Goal: Task Accomplishment & Management: Use online tool/utility

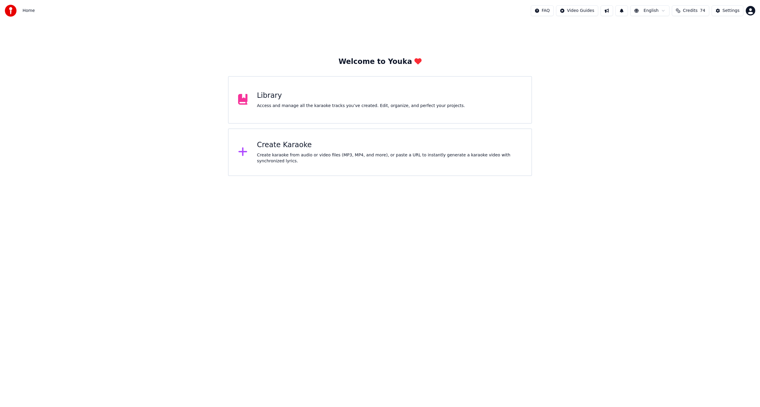
click at [295, 151] on div "Create Karaoke Create karaoke from audio or video files (MP3, MP4, and more), o…" at bounding box center [389, 152] width 265 height 24
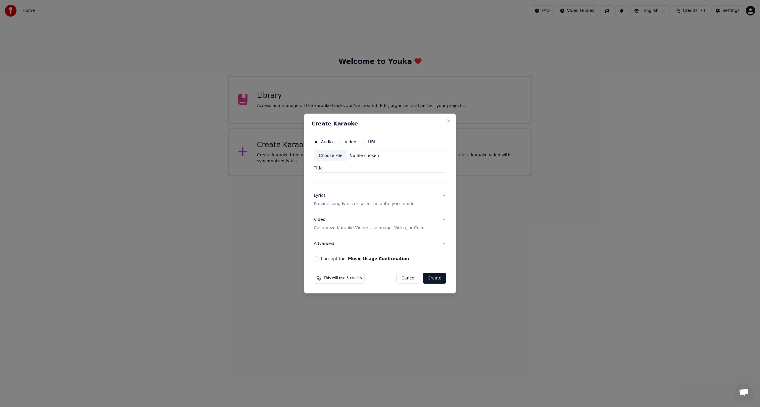
click at [346, 142] on label "Video" at bounding box center [351, 142] width 12 height 4
click at [342, 142] on button "Video" at bounding box center [340, 141] width 5 height 5
click at [336, 155] on div "Choose File" at bounding box center [330, 155] width 33 height 11
type input "*****"
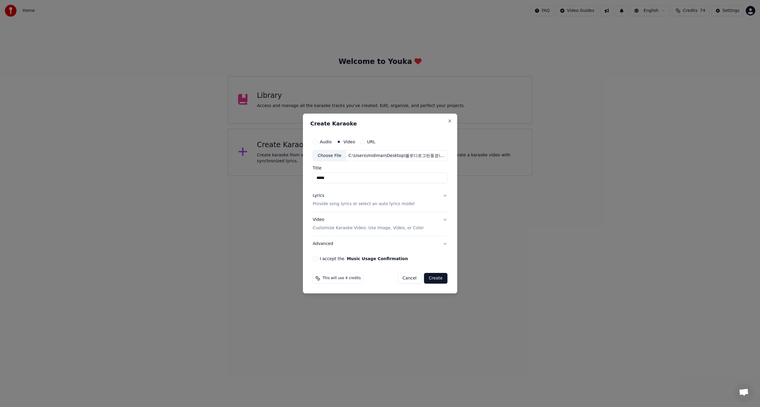
click at [442, 195] on button "Lyrics Provide song lyrics or select an auto lyrics model" at bounding box center [380, 200] width 135 height 24
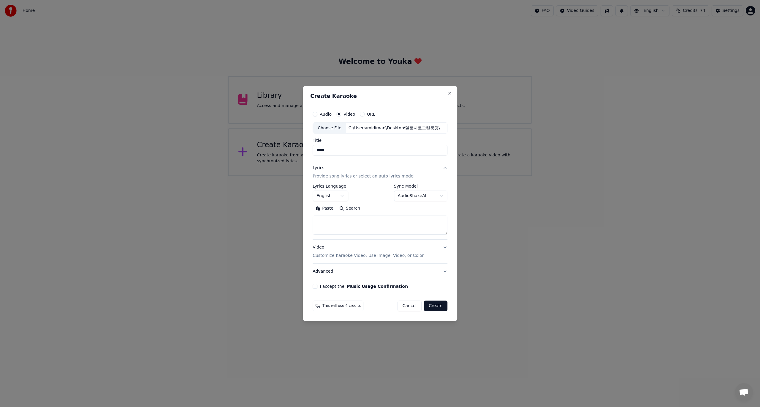
click at [333, 176] on body "Home FAQ Video Guides English Credits 74 Settings Welcome to Youka Library Acce…" at bounding box center [380, 88] width 760 height 176
select select "**"
click at [436, 176] on body "Home FAQ Video Guides English Credits 74 Settings Welcome to Youka Library Acce…" at bounding box center [380, 88] width 760 height 176
select select "**********"
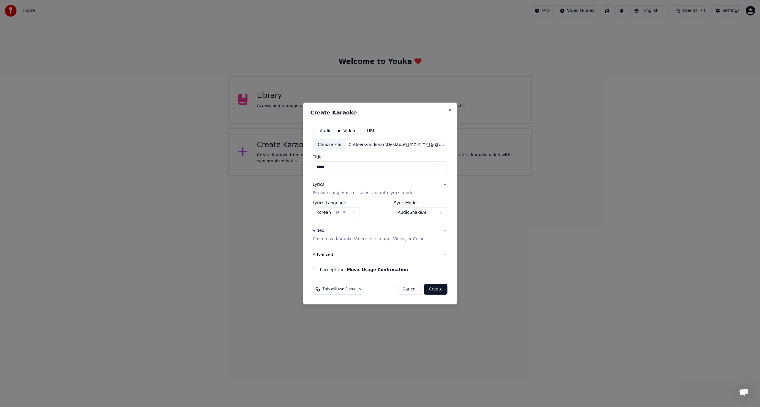
click at [316, 270] on button "I accept the Music Usage Confirmation" at bounding box center [315, 269] width 5 height 5
click at [435, 290] on button "Create" at bounding box center [435, 289] width 23 height 11
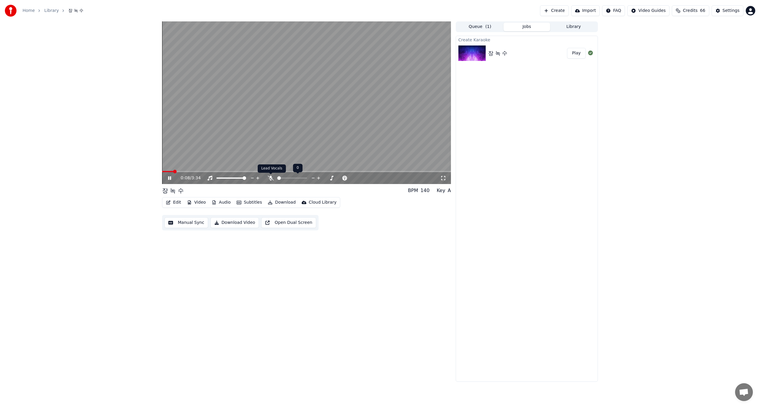
click at [269, 178] on icon at bounding box center [271, 178] width 6 height 5
click at [173, 203] on button "Edit" at bounding box center [174, 202] width 20 height 8
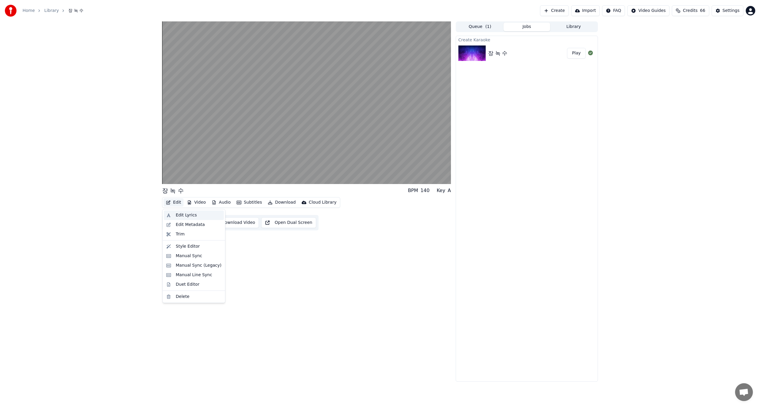
click at [180, 214] on div "Edit Lyrics" at bounding box center [186, 215] width 21 height 6
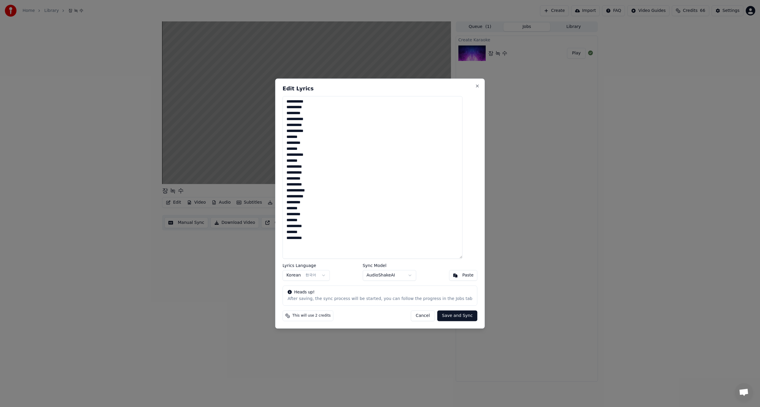
drag, startPoint x: 338, startPoint y: 242, endPoint x: 290, endPoint y: 100, distance: 150.2
click at [290, 100] on textarea "**********" at bounding box center [373, 177] width 180 height 163
click at [300, 136] on textarea at bounding box center [373, 177] width 180 height 163
paste textarea "**********"
click at [450, 315] on button "Save and Sync" at bounding box center [457, 315] width 40 height 11
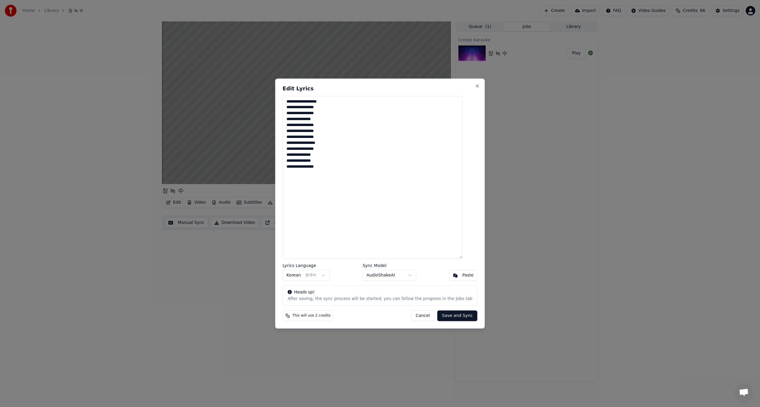
type textarea "**********"
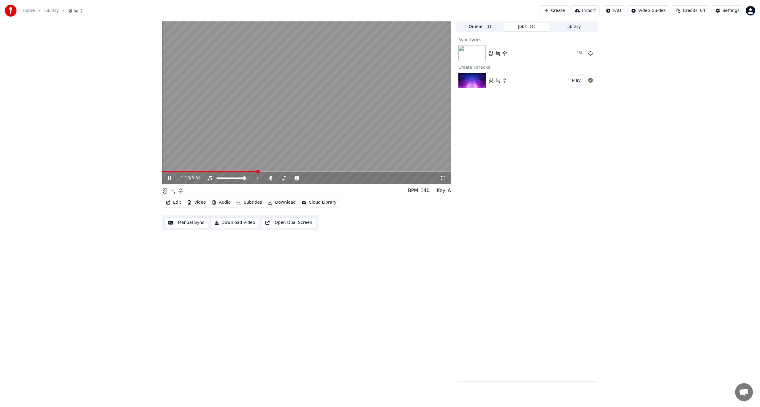
click at [169, 179] on icon at bounding box center [169, 178] width 3 height 4
click at [576, 56] on button "Play" at bounding box center [576, 53] width 19 height 11
click at [192, 223] on button "Manual Sync" at bounding box center [187, 222] width 44 height 11
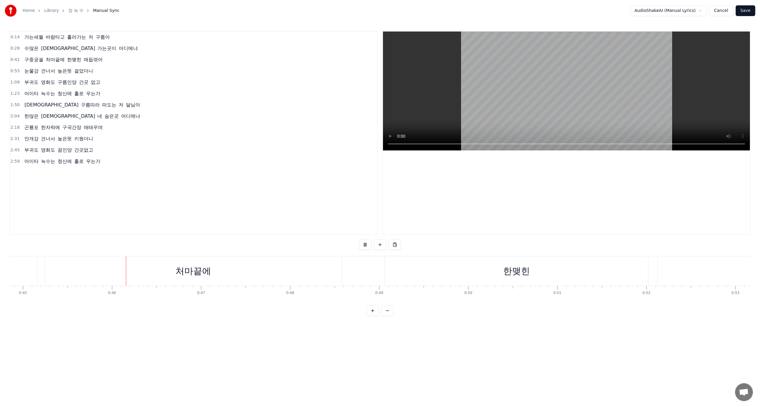
scroll to position [0, 4035]
click at [315, 273] on div "구중궁궐 처마끝에 한맺힌 매듭엮어" at bounding box center [329, 270] width 1183 height 29
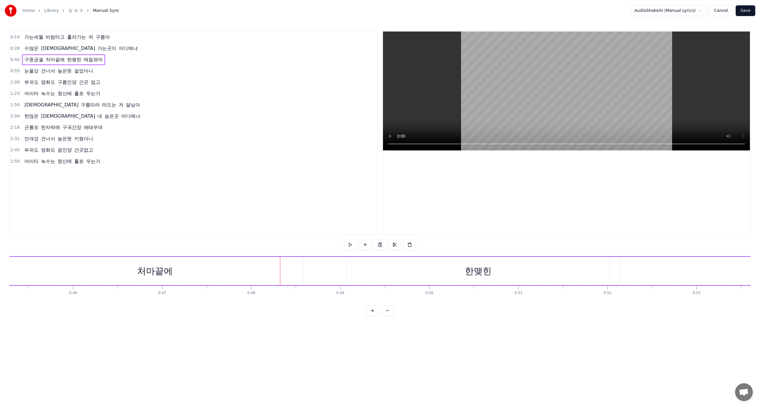
click at [366, 272] on div "한맺힌" at bounding box center [478, 271] width 263 height 28
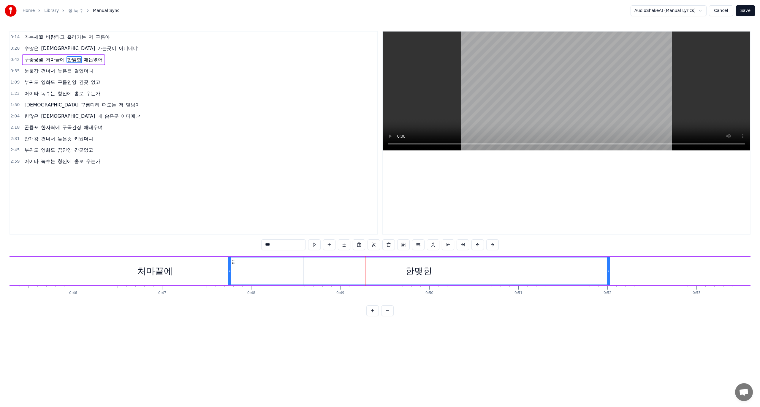
drag, startPoint x: 347, startPoint y: 273, endPoint x: 229, endPoint y: 273, distance: 118.5
click at [229, 273] on div at bounding box center [230, 270] width 2 height 27
drag, startPoint x: 608, startPoint y: 272, endPoint x: 432, endPoint y: 276, distance: 176.2
click at [432, 276] on div at bounding box center [432, 270] width 2 height 27
click at [280, 325] on html "Home Library 장 녹 수 Manual Sync AudioShakeAI (Manual Lyrics) Cancel Save 0:14 가는…" at bounding box center [380, 162] width 760 height 325
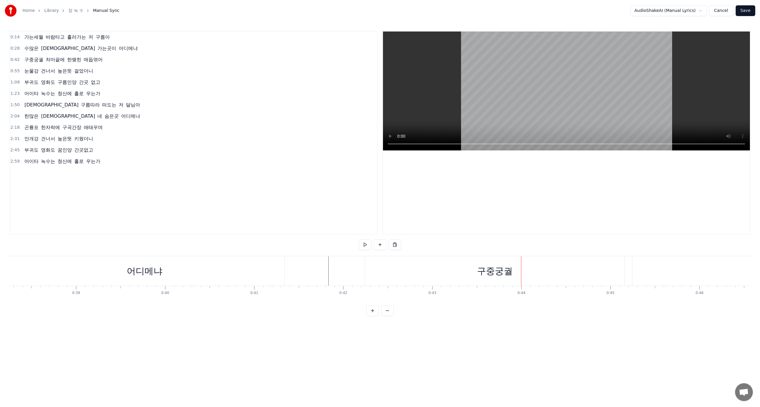
scroll to position [0, 3400]
click at [239, 274] on div "어디메냐" at bounding box center [152, 270] width 279 height 29
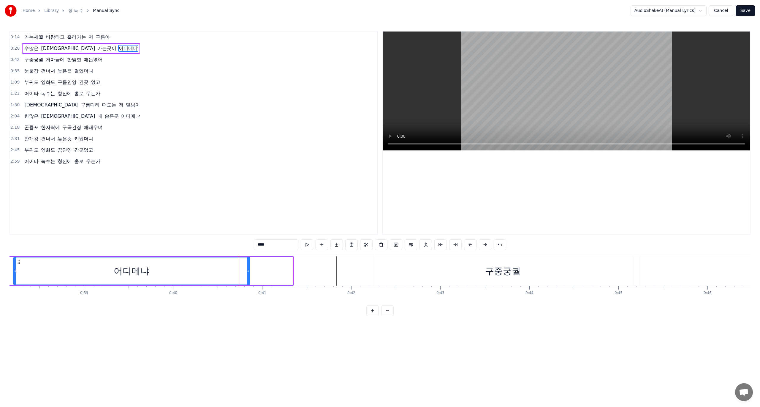
drag, startPoint x: 293, startPoint y: 271, endPoint x: 249, endPoint y: 274, distance: 43.5
click at [249, 274] on div at bounding box center [248, 270] width 2 height 27
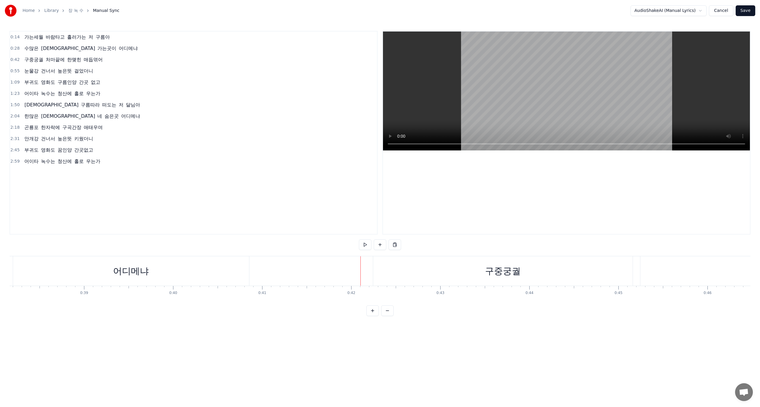
click at [388, 273] on div "구중궁궐" at bounding box center [503, 270] width 260 height 29
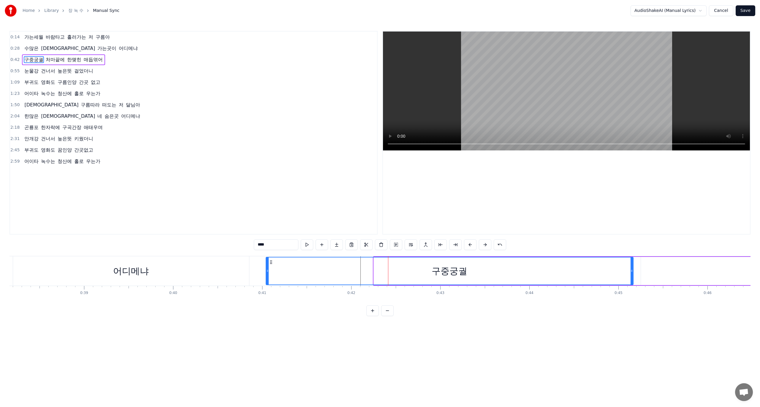
drag, startPoint x: 376, startPoint y: 272, endPoint x: 268, endPoint y: 274, distance: 107.8
click at [268, 274] on div at bounding box center [267, 270] width 2 height 27
click at [587, 269] on div "구중궁궐" at bounding box center [449, 270] width 367 height 27
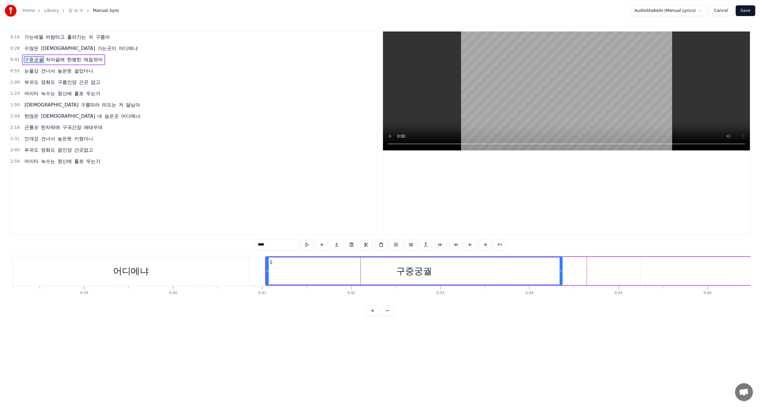
drag, startPoint x: 632, startPoint y: 271, endPoint x: 560, endPoint y: 274, distance: 71.3
click at [560, 274] on div at bounding box center [561, 270] width 2 height 27
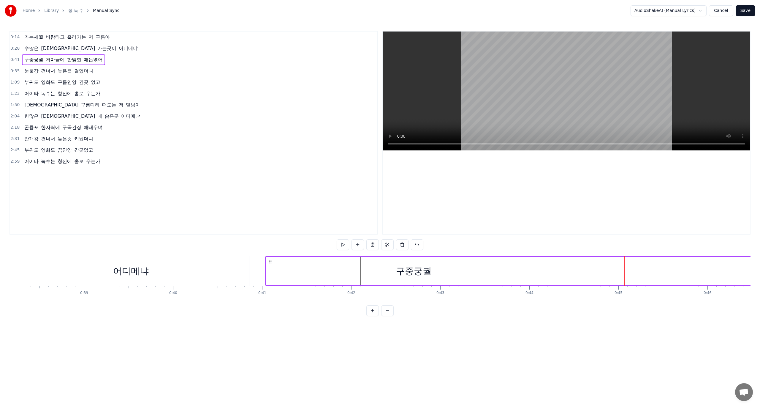
click at [542, 269] on div "구중궁궐" at bounding box center [414, 271] width 296 height 28
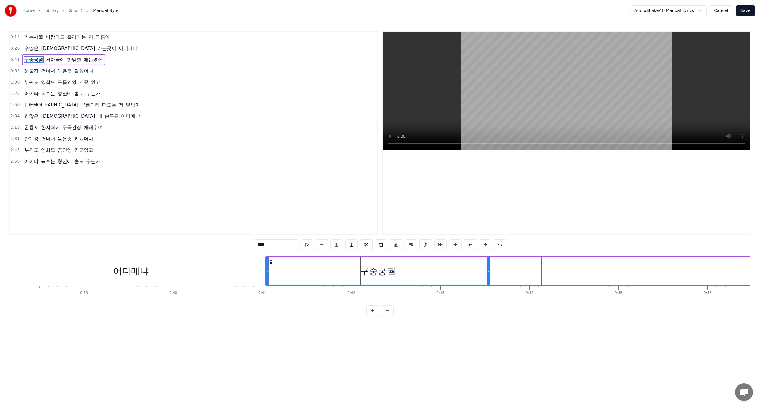
drag, startPoint x: 561, startPoint y: 270, endPoint x: 489, endPoint y: 273, distance: 71.9
click at [489, 273] on icon at bounding box center [489, 270] width 2 height 5
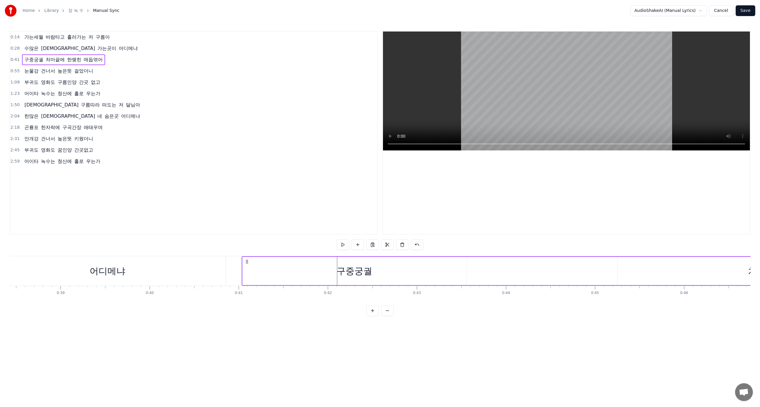
scroll to position [0, 3416]
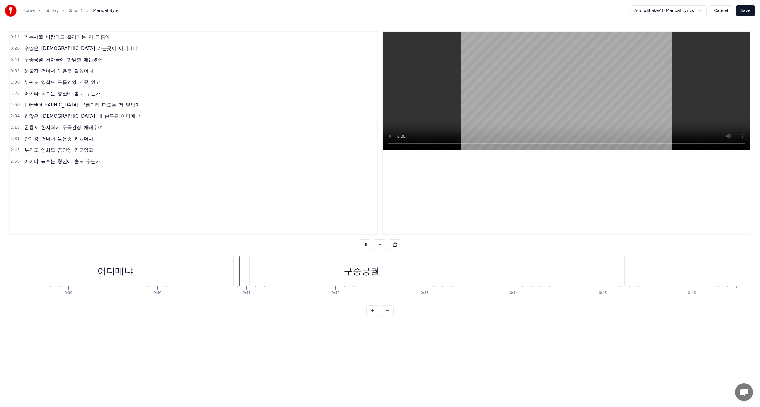
click at [295, 273] on div "구중궁궐" at bounding box center [362, 270] width 224 height 29
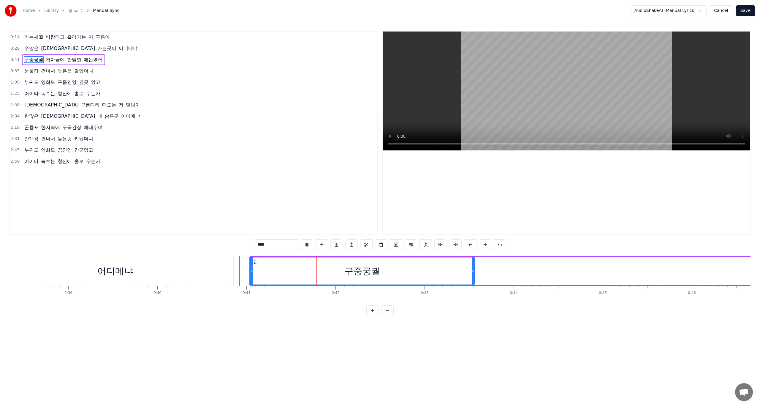
drag, startPoint x: 251, startPoint y: 271, endPoint x: 325, endPoint y: 272, distance: 73.6
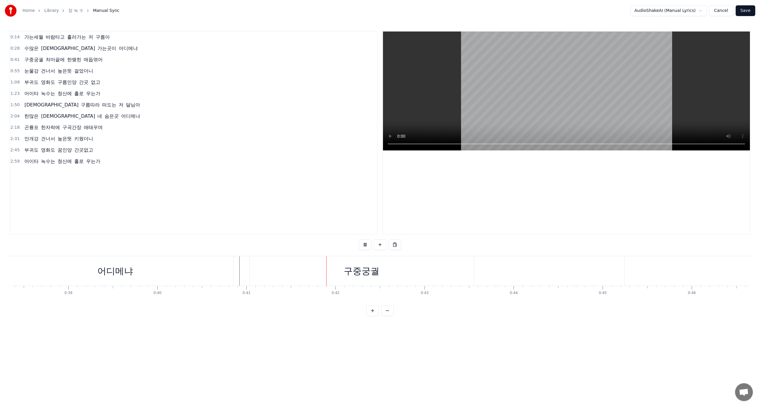
click at [347, 275] on div "구중궁궐" at bounding box center [362, 270] width 36 height 13
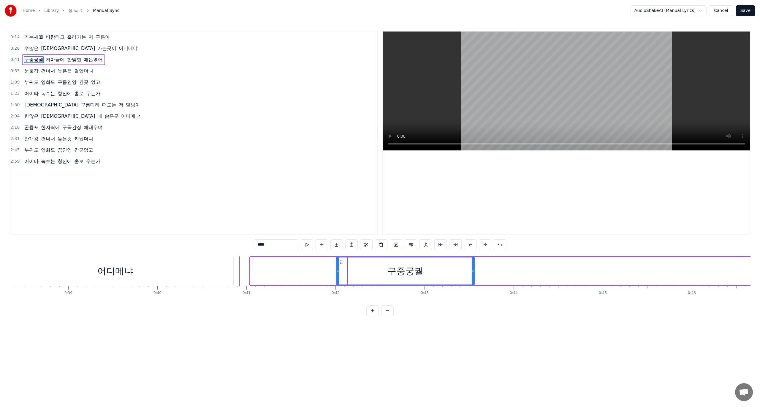
drag, startPoint x: 251, startPoint y: 272, endPoint x: 337, endPoint y: 274, distance: 86.2
click at [337, 274] on div at bounding box center [338, 270] width 2 height 27
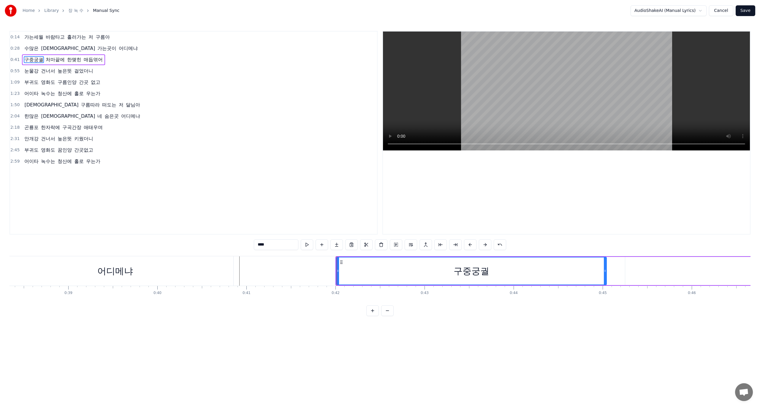
drag, startPoint x: 473, startPoint y: 271, endPoint x: 605, endPoint y: 270, distance: 132.2
click at [605, 270] on icon at bounding box center [605, 270] width 2 height 5
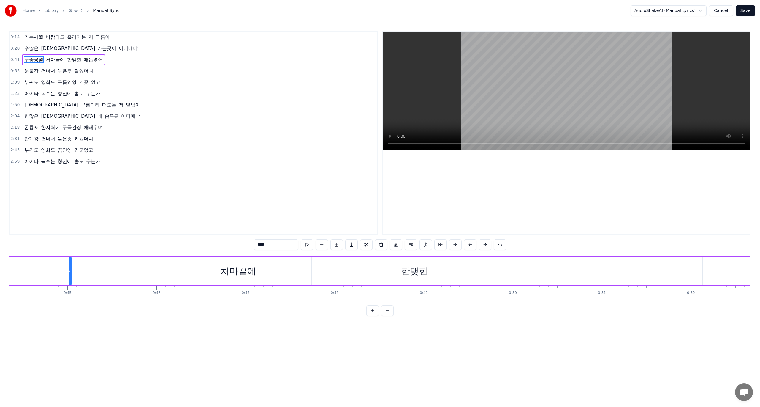
scroll to position [0, 3990]
click at [213, 272] on div "처마끝에" at bounding box center [200, 270] width 36 height 13
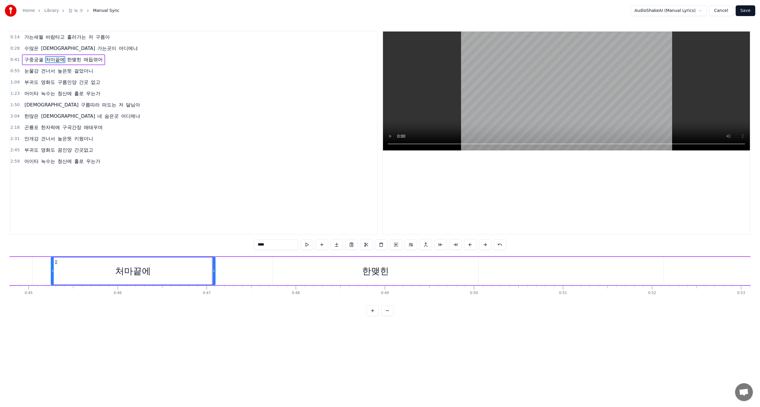
drag, startPoint x: 346, startPoint y: 271, endPoint x: 214, endPoint y: 273, distance: 132.8
click at [214, 273] on icon at bounding box center [214, 270] width 2 height 5
click at [378, 269] on div "한맺힌" at bounding box center [375, 270] width 27 height 13
type input "***"
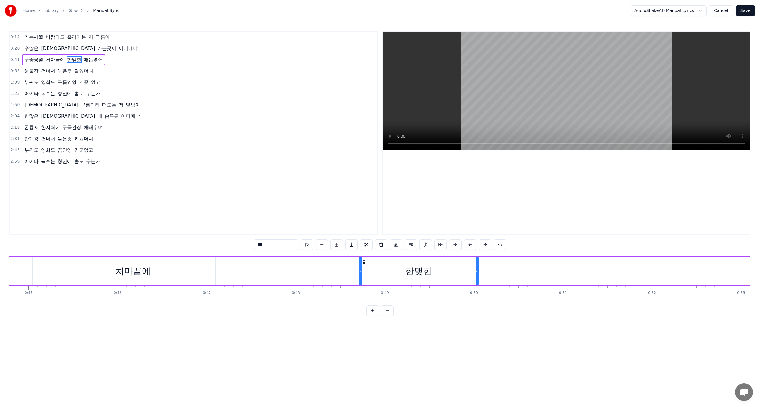
drag, startPoint x: 274, startPoint y: 274, endPoint x: 361, endPoint y: 275, distance: 87.9
click at [361, 275] on div at bounding box center [360, 270] width 2 height 27
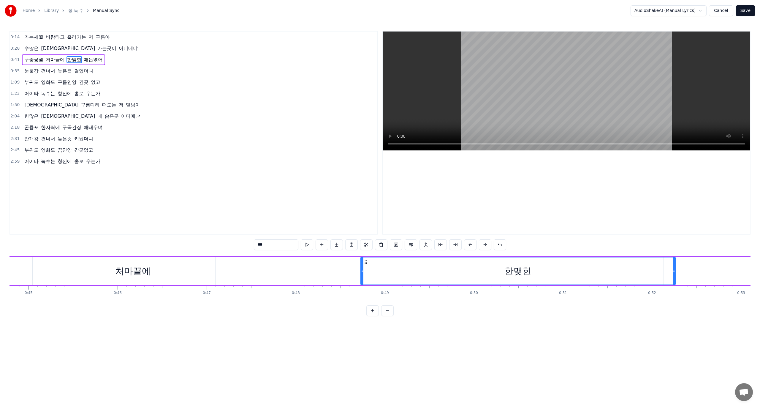
drag, startPoint x: 478, startPoint y: 271, endPoint x: 681, endPoint y: 271, distance: 203.1
click at [675, 271] on icon at bounding box center [674, 270] width 2 height 5
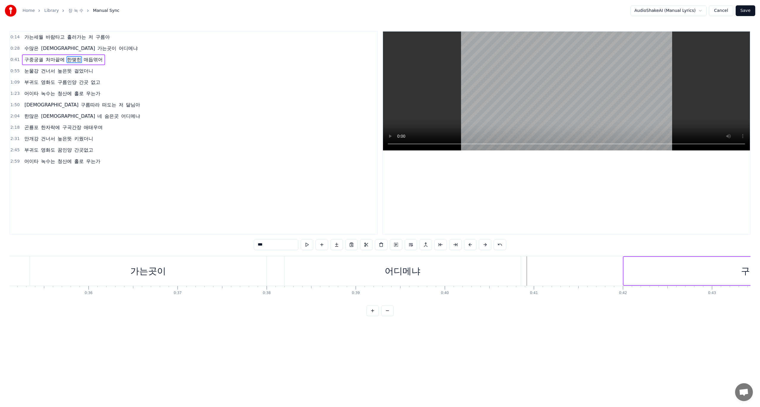
scroll to position [0, 3089]
click at [41, 272] on div "수많은 사연담아 가는곳이 어디메냐" at bounding box center [9, 270] width 1104 height 29
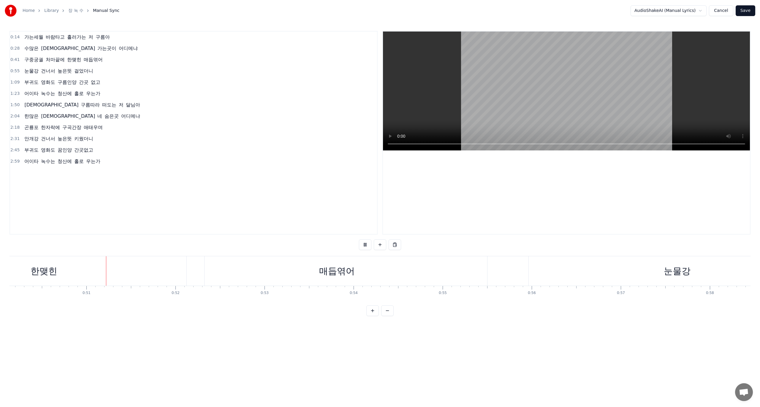
scroll to position [0, 4472]
click at [363, 247] on button at bounding box center [365, 244] width 12 height 11
click at [378, 273] on div "부귀도" at bounding box center [478, 270] width 235 height 29
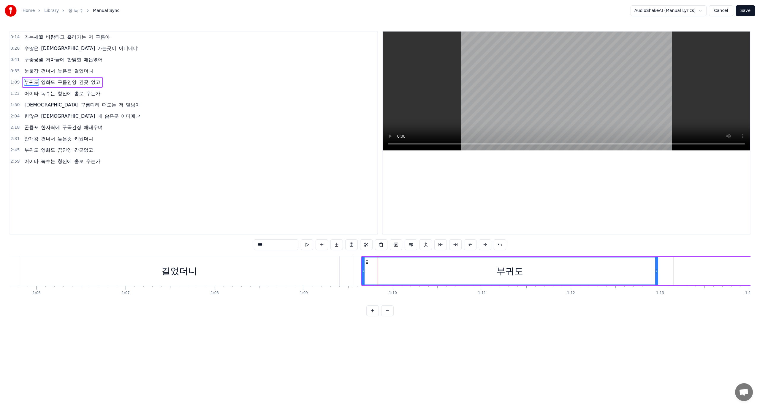
drag, startPoint x: 595, startPoint y: 271, endPoint x: 662, endPoint y: 271, distance: 67.1
click at [658, 271] on icon at bounding box center [656, 270] width 2 height 5
drag, startPoint x: 362, startPoint y: 274, endPoint x: 379, endPoint y: 277, distance: 16.8
click at [378, 277] on div at bounding box center [376, 270] width 2 height 27
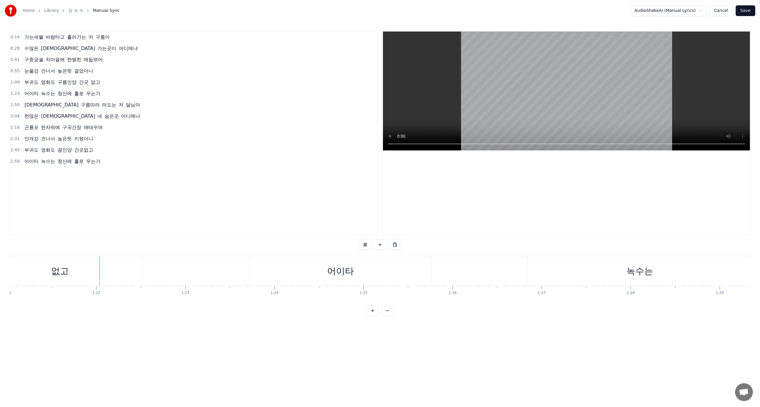
scroll to position [0, 7224]
click at [322, 271] on div "어이타" at bounding box center [335, 270] width 27 height 13
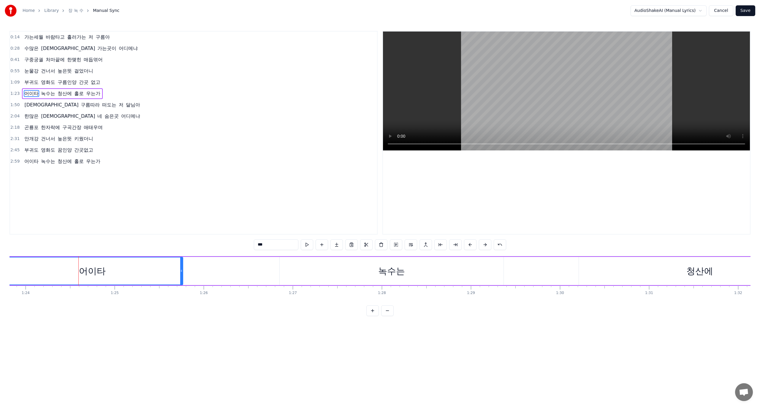
scroll to position [0, 7483]
click at [453, 269] on div "녹수는" at bounding box center [376, 271] width 224 height 28
type input "***"
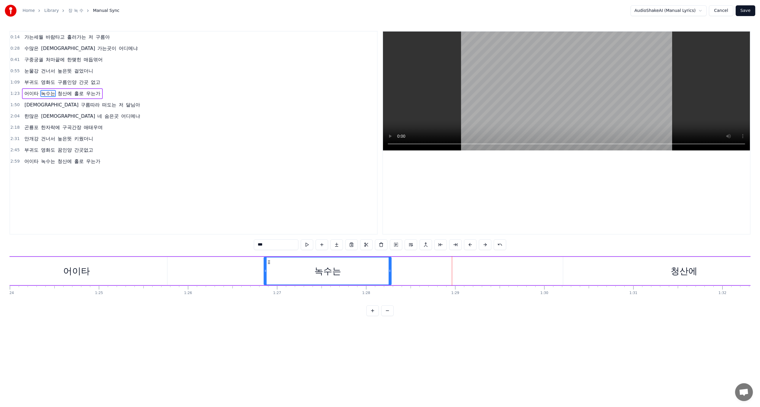
drag, startPoint x: 486, startPoint y: 270, endPoint x: 377, endPoint y: 271, distance: 108.7
click at [389, 271] on icon at bounding box center [390, 270] width 2 height 5
drag, startPoint x: 265, startPoint y: 270, endPoint x: 195, endPoint y: 271, distance: 69.8
click at [195, 271] on icon at bounding box center [196, 270] width 2 height 5
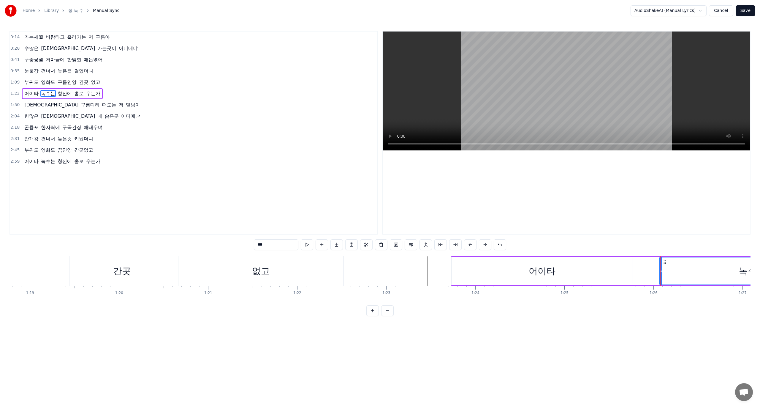
scroll to position [0, 7056]
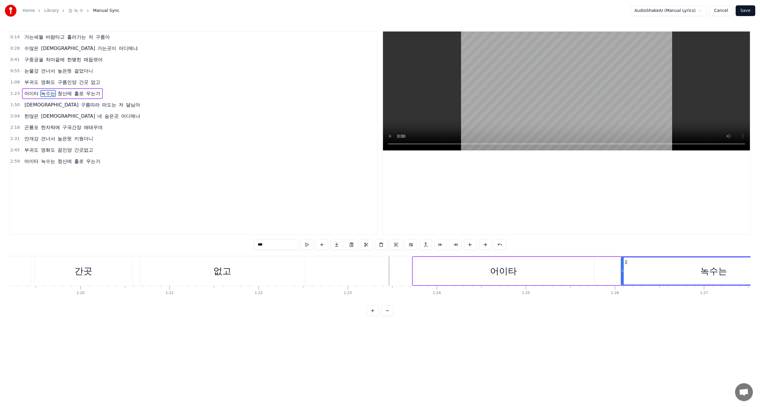
click at [382, 325] on html "Home Library 장 녹 수 Manual Sync AudioShakeAI (Manual Lyrics) Cancel Save 0:14 가는…" at bounding box center [380, 162] width 760 height 325
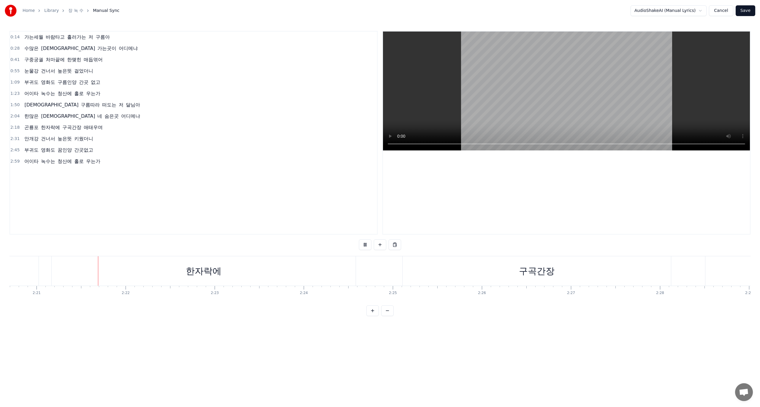
scroll to position [0, 12543]
click at [378, 273] on div "곤룡포 한자락에 구곡간장 애태우며" at bounding box center [380, 270] width 1195 height 29
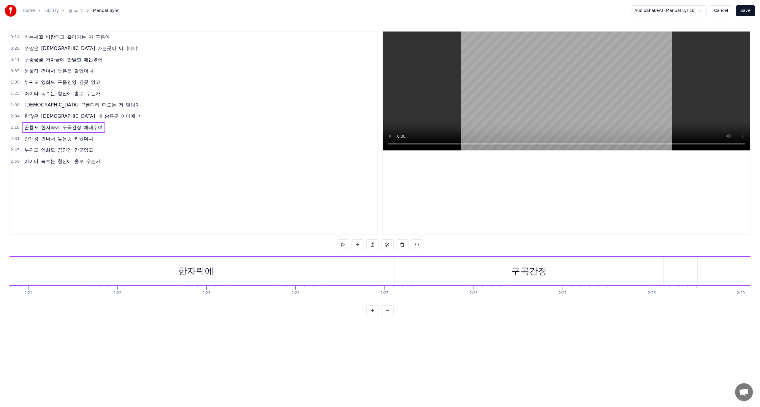
click at [378, 273] on div "곤룡포 한자락에 구곡간장 애태우며" at bounding box center [380, 270] width 1195 height 29
click at [418, 267] on div "구곡간장" at bounding box center [529, 271] width 268 height 28
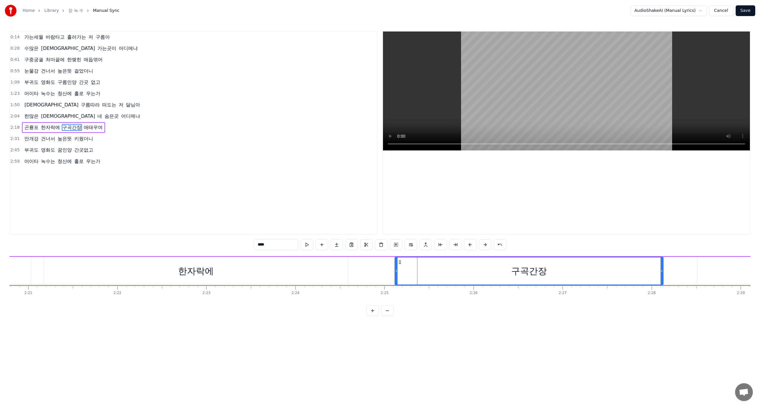
click at [372, 275] on div "곤룡포 한자락에 구곡간장 애태우며" at bounding box center [380, 270] width 1195 height 29
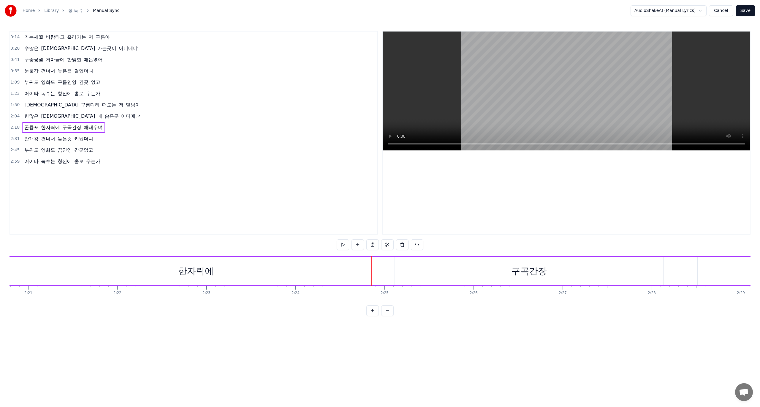
click at [227, 272] on div "한자락에" at bounding box center [196, 271] width 304 height 28
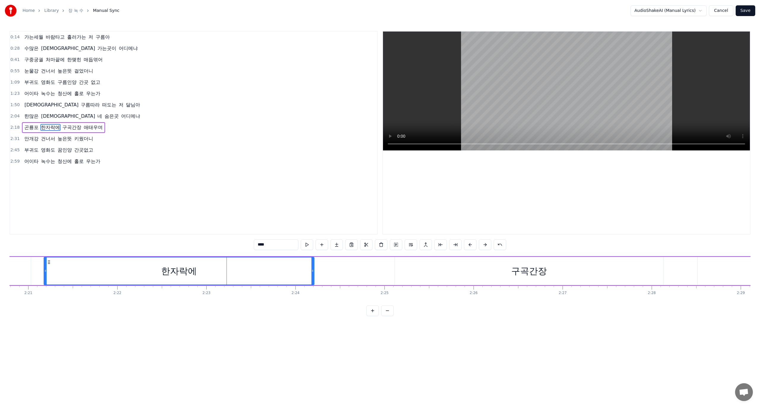
drag, startPoint x: 347, startPoint y: 270, endPoint x: 313, endPoint y: 273, distance: 34.3
click at [313, 273] on div at bounding box center [313, 270] width 2 height 27
click at [423, 272] on div "구곡간장" at bounding box center [529, 271] width 268 height 28
type input "****"
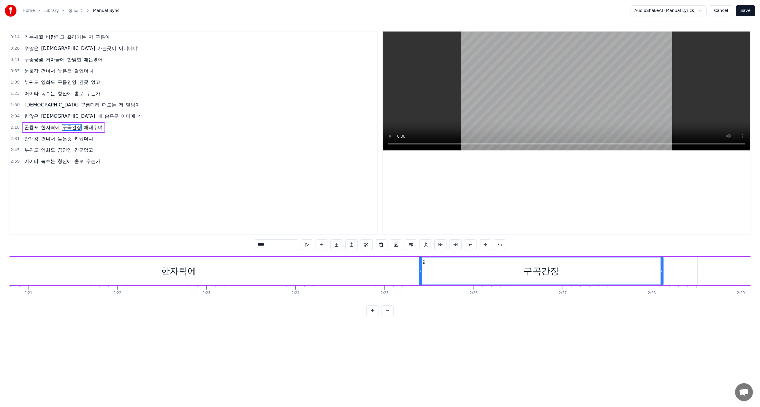
drag, startPoint x: 395, startPoint y: 273, endPoint x: 423, endPoint y: 272, distance: 27.6
click at [422, 272] on div at bounding box center [421, 270] width 2 height 27
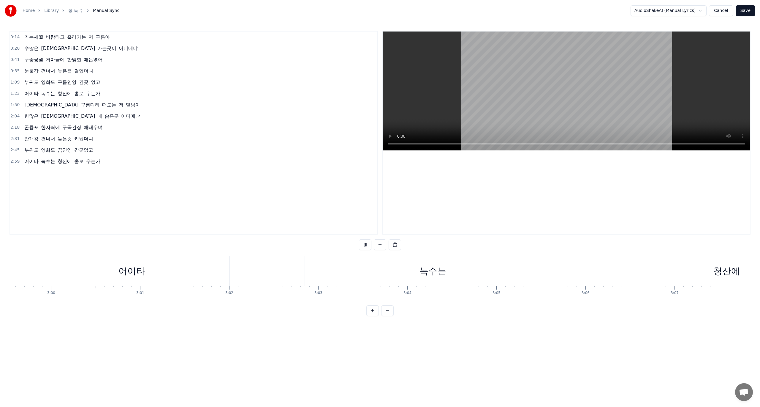
scroll to position [0, 16098]
click at [176, 270] on div "어이타 녹수는 청산에 홀로 우는가" at bounding box center [551, 270] width 1243 height 29
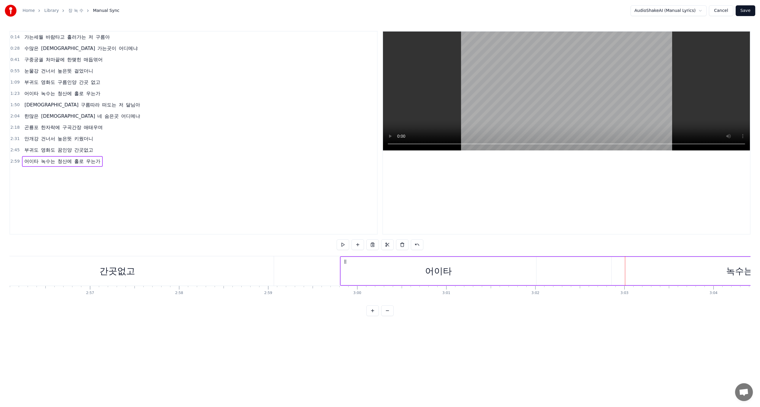
scroll to position [0, 15696]
click at [459, 273] on div "어이타" at bounding box center [430, 271] width 195 height 28
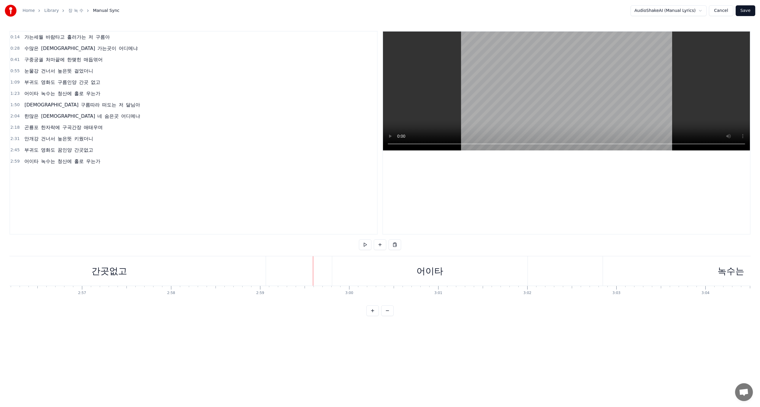
click at [381, 271] on div "어이타" at bounding box center [429, 270] width 195 height 29
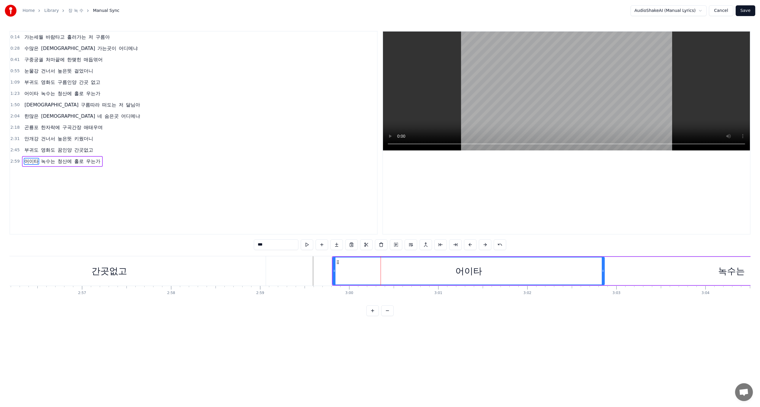
drag, startPoint x: 527, startPoint y: 272, endPoint x: 603, endPoint y: 273, distance: 76.3
click at [603, 273] on div at bounding box center [603, 270] width 2 height 27
drag, startPoint x: 603, startPoint y: 274, endPoint x: 619, endPoint y: 276, distance: 16.9
click at [619, 276] on div at bounding box center [620, 270] width 2 height 27
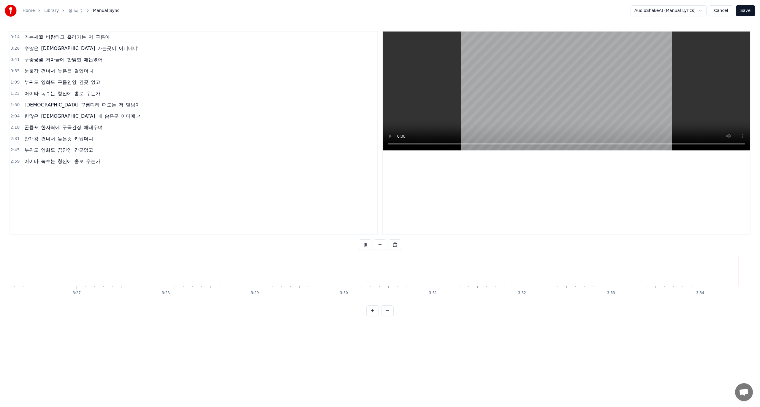
scroll to position [0, 18375]
click at [744, 11] on button "Save" at bounding box center [746, 10] width 20 height 11
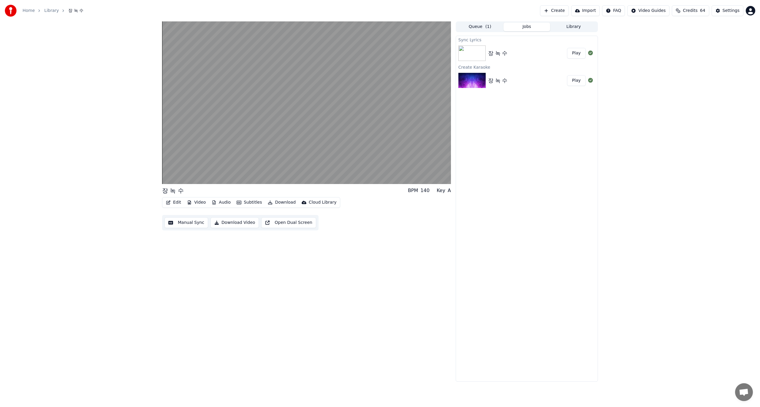
click at [230, 223] on button "Download Video" at bounding box center [235, 222] width 48 height 11
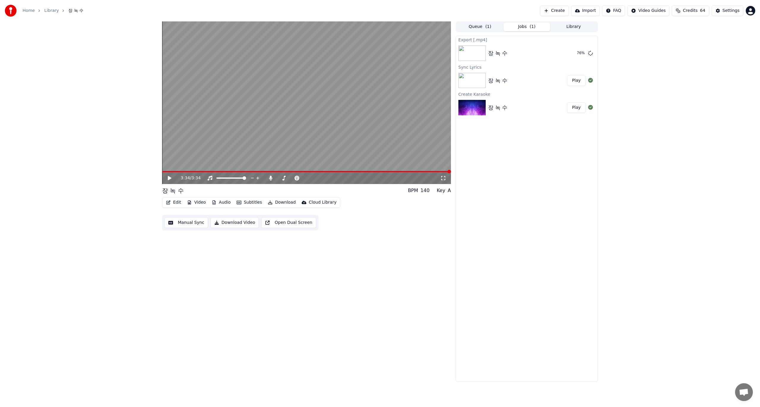
click at [465, 334] on div "Export [.mp4] 장 녹 수 76 % Sync Lyrics 장 녹 수 Play Create Karaoke 장 녹 수 Play" at bounding box center [527, 209] width 142 height 346
